Goal: Find specific page/section: Find specific page/section

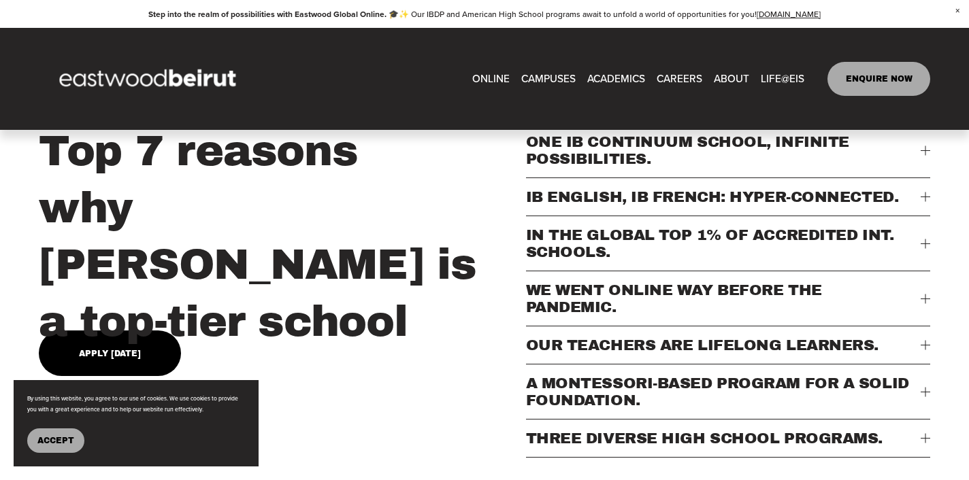
scroll to position [451, 0]
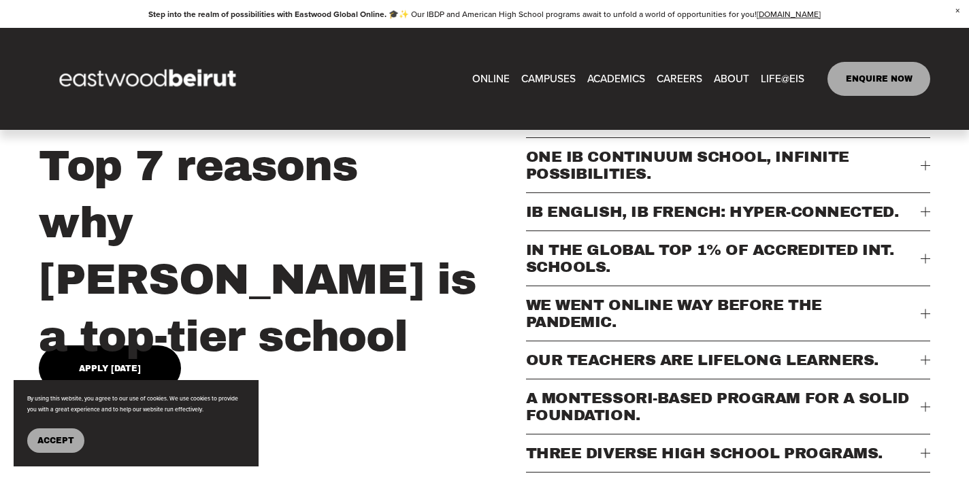
click at [679, 79] on link "CAREERS" at bounding box center [680, 79] width 46 height 21
type input "****"
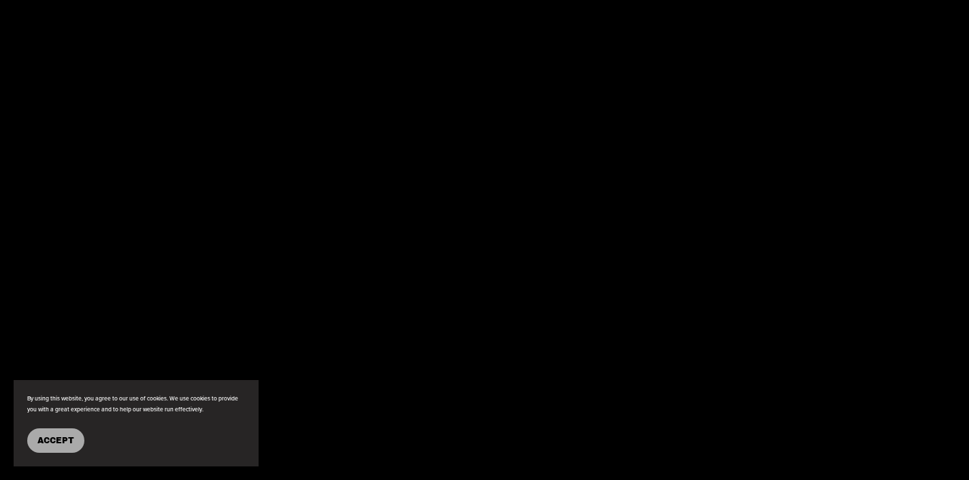
scroll to position [2381, 0]
